Goal: Task Accomplishment & Management: Use online tool/utility

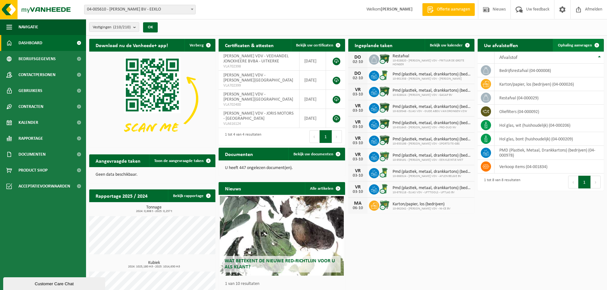
click at [567, 46] on span "Ophaling aanvragen" at bounding box center [575, 45] width 34 height 4
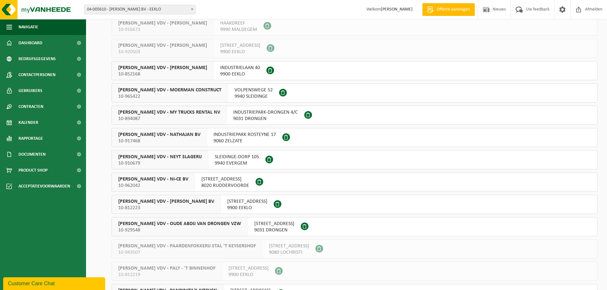
scroll to position [3238, 0]
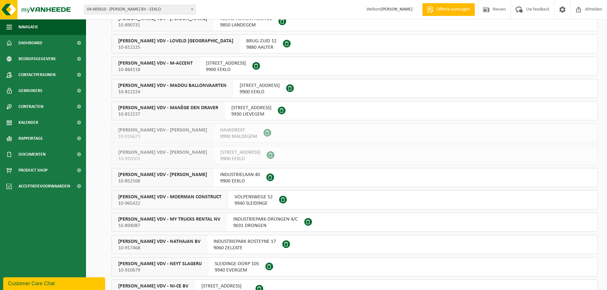
click at [164, 266] on span "ELIAS VDV - NEYT SLAGERIJ" at bounding box center [159, 264] width 83 height 6
